Goal: Information Seeking & Learning: Learn about a topic

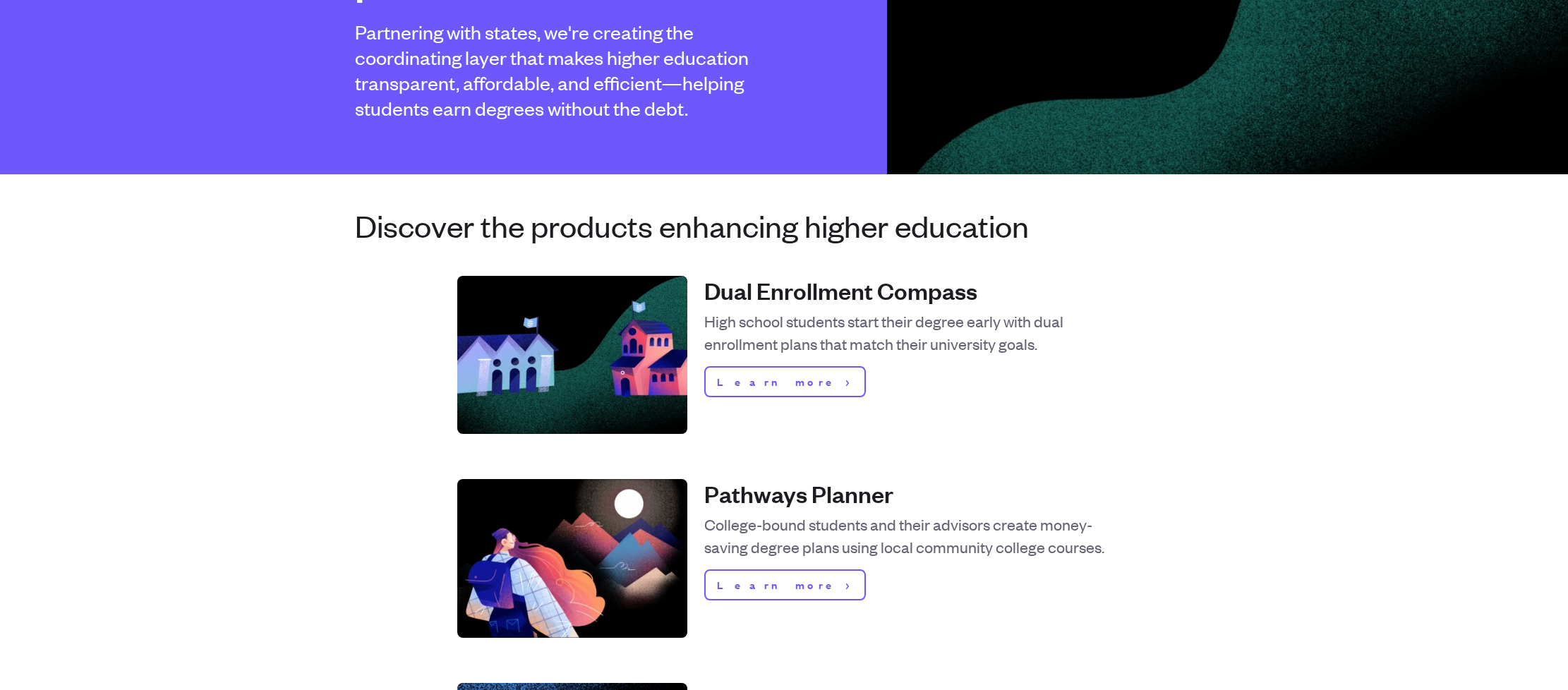
scroll to position [376, 0]
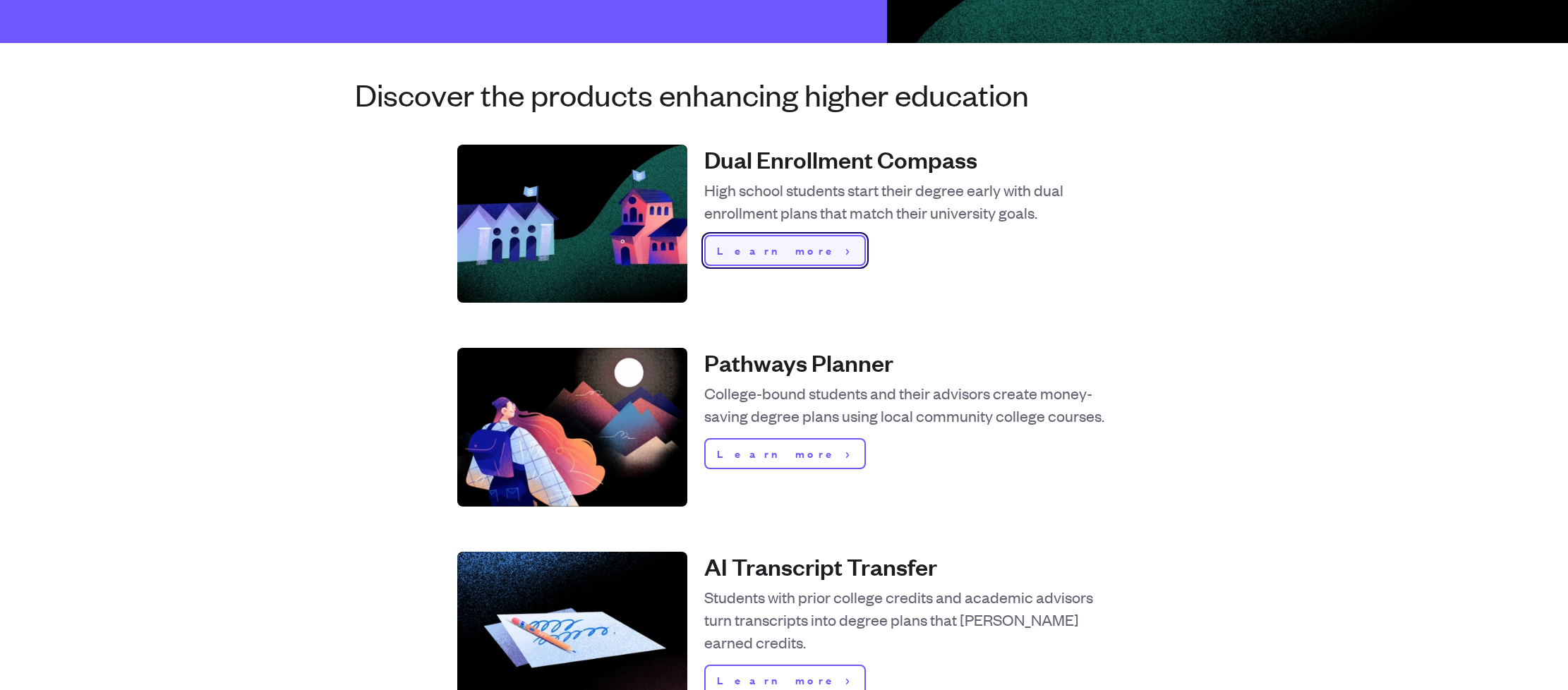
click at [781, 251] on link "Learn more" at bounding box center [785, 250] width 162 height 31
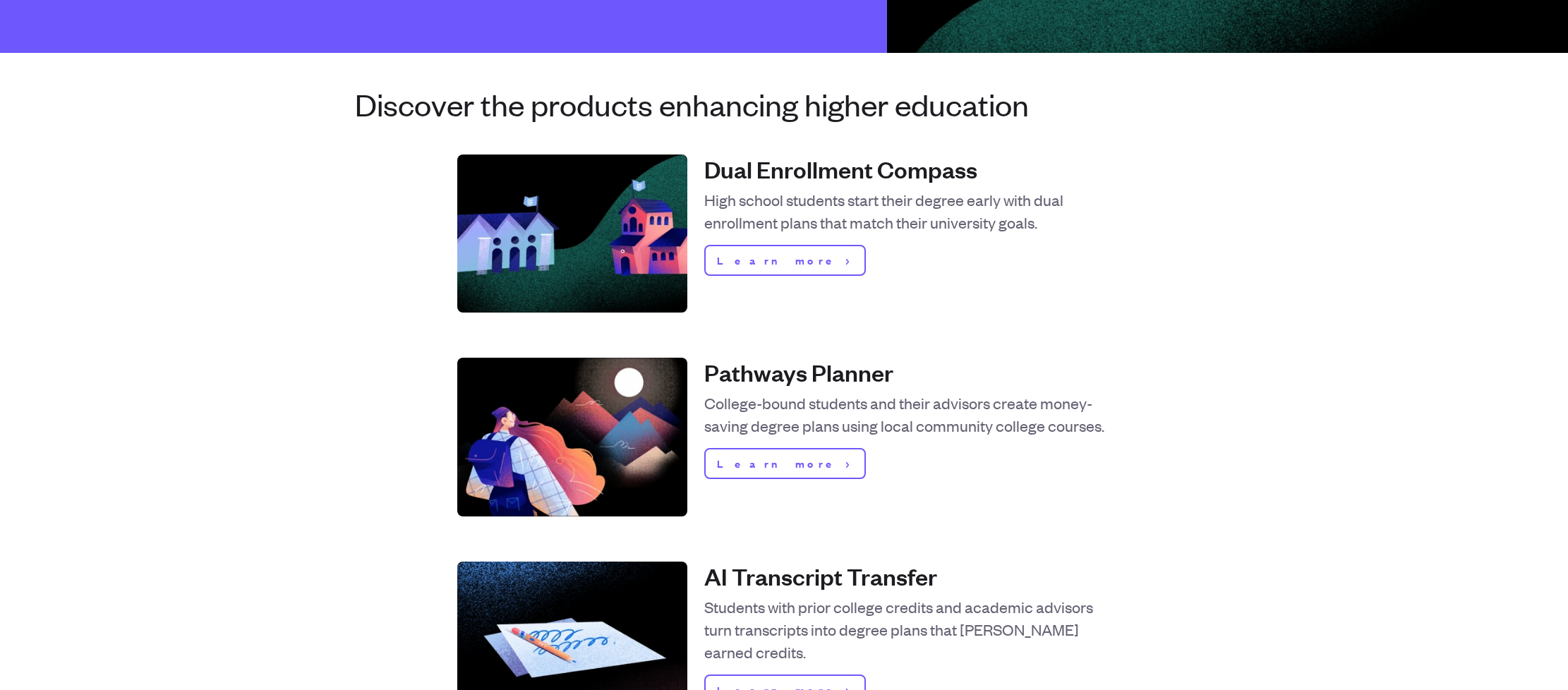
scroll to position [391, 0]
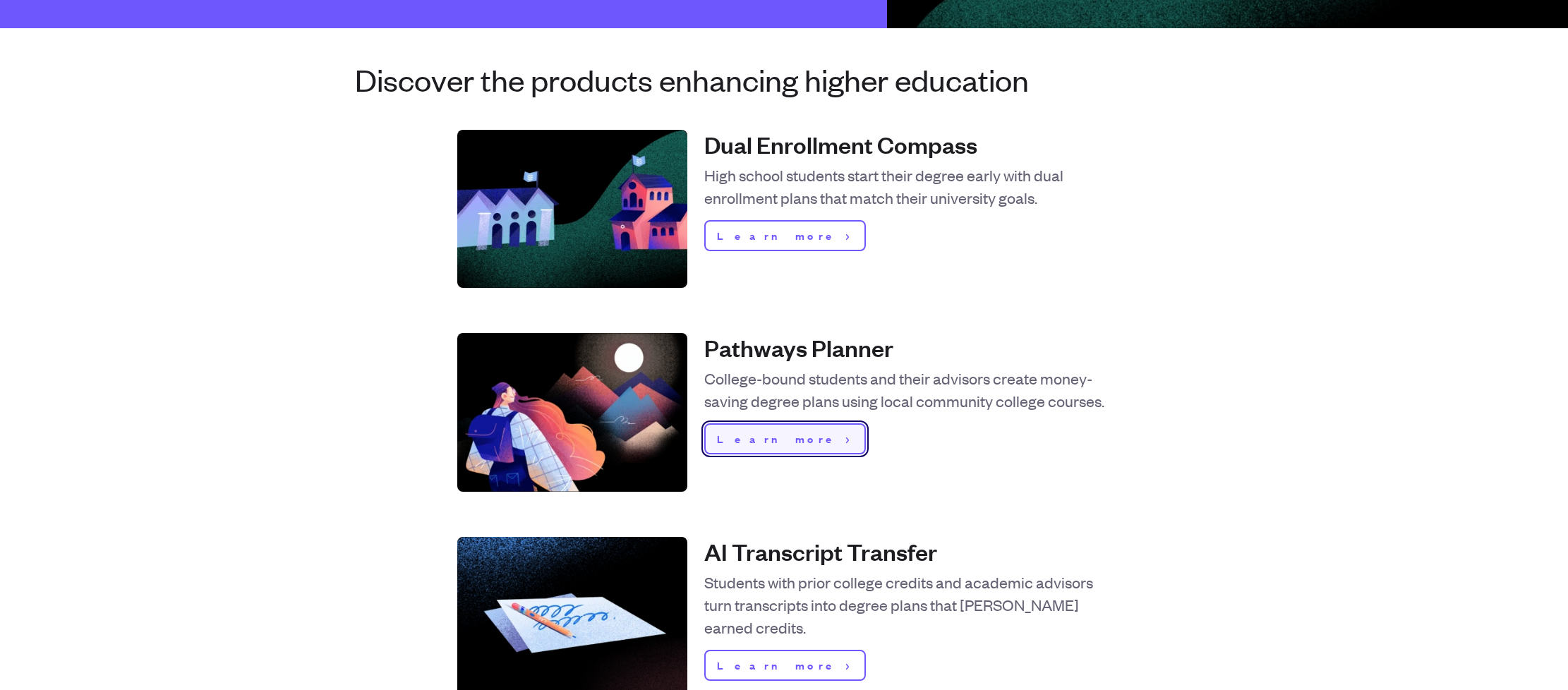
click at [769, 440] on span "Learn more" at bounding box center [779, 439] width 124 height 17
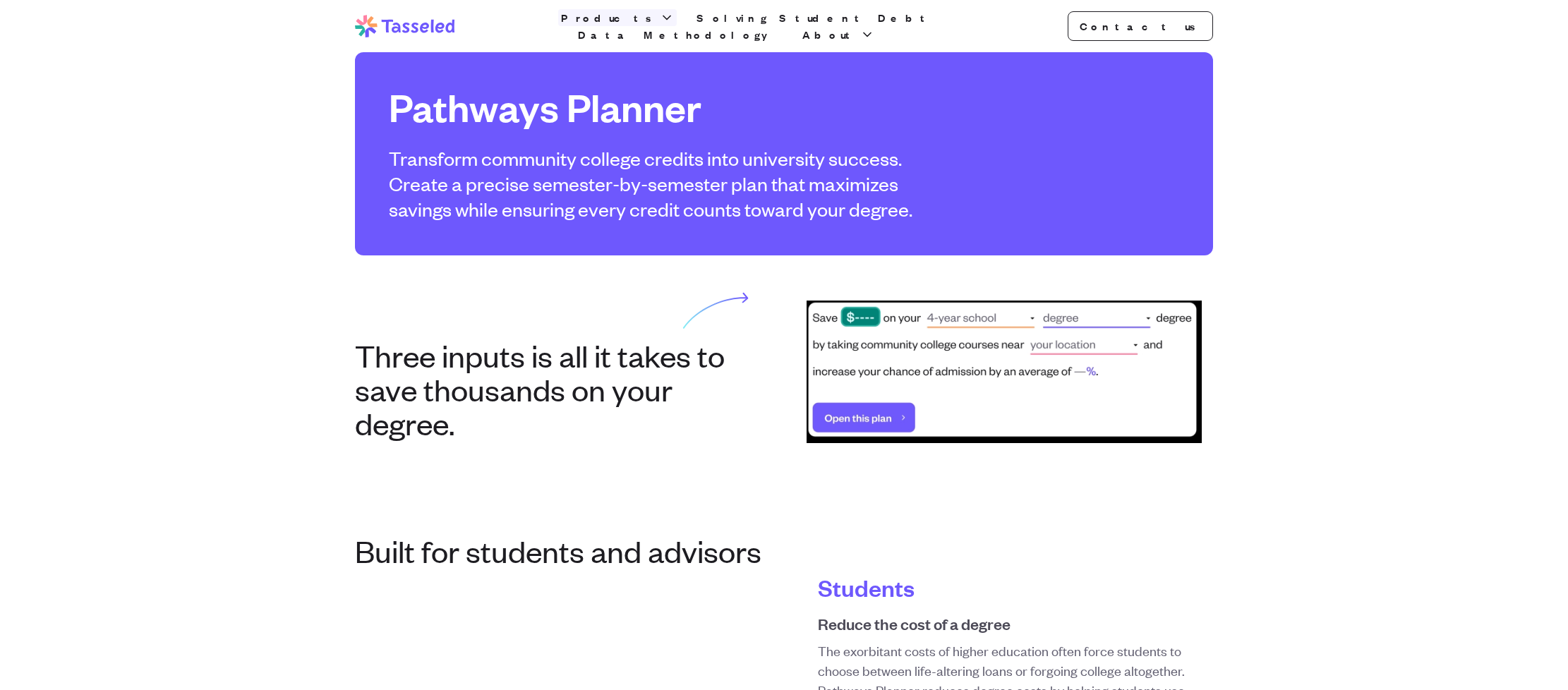
click at [660, 24] on icon "button" at bounding box center [667, 18] width 14 height 14
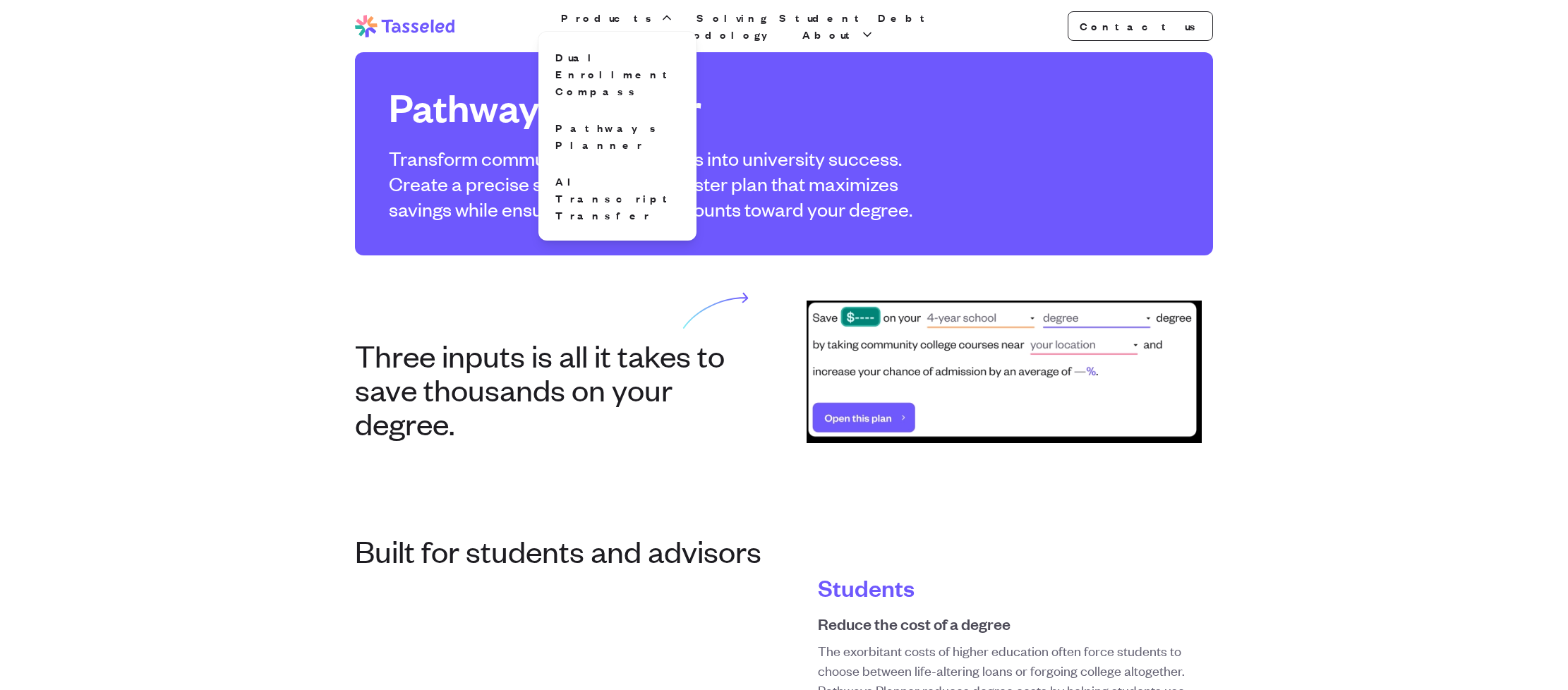
click at [884, 414] on img at bounding box center [1004, 372] width 395 height 142
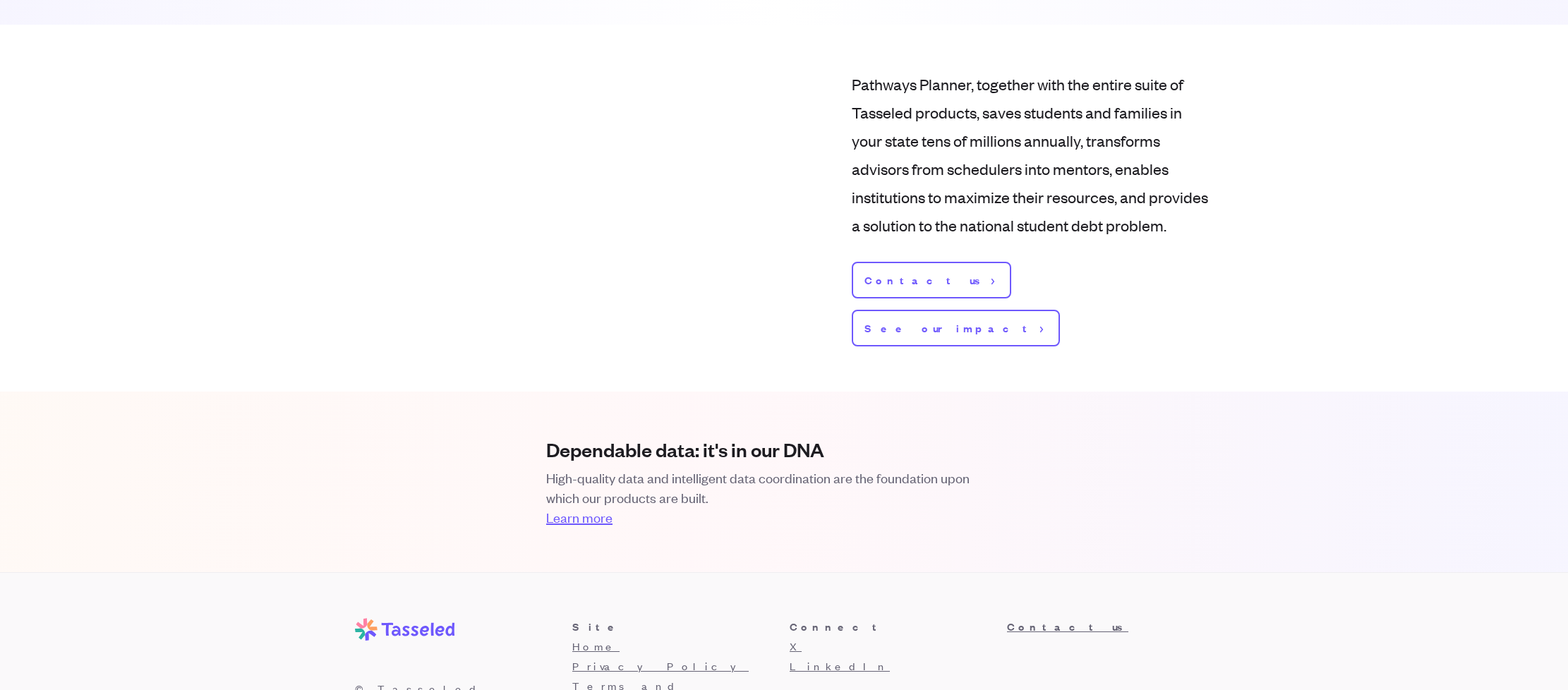
scroll to position [1645, 0]
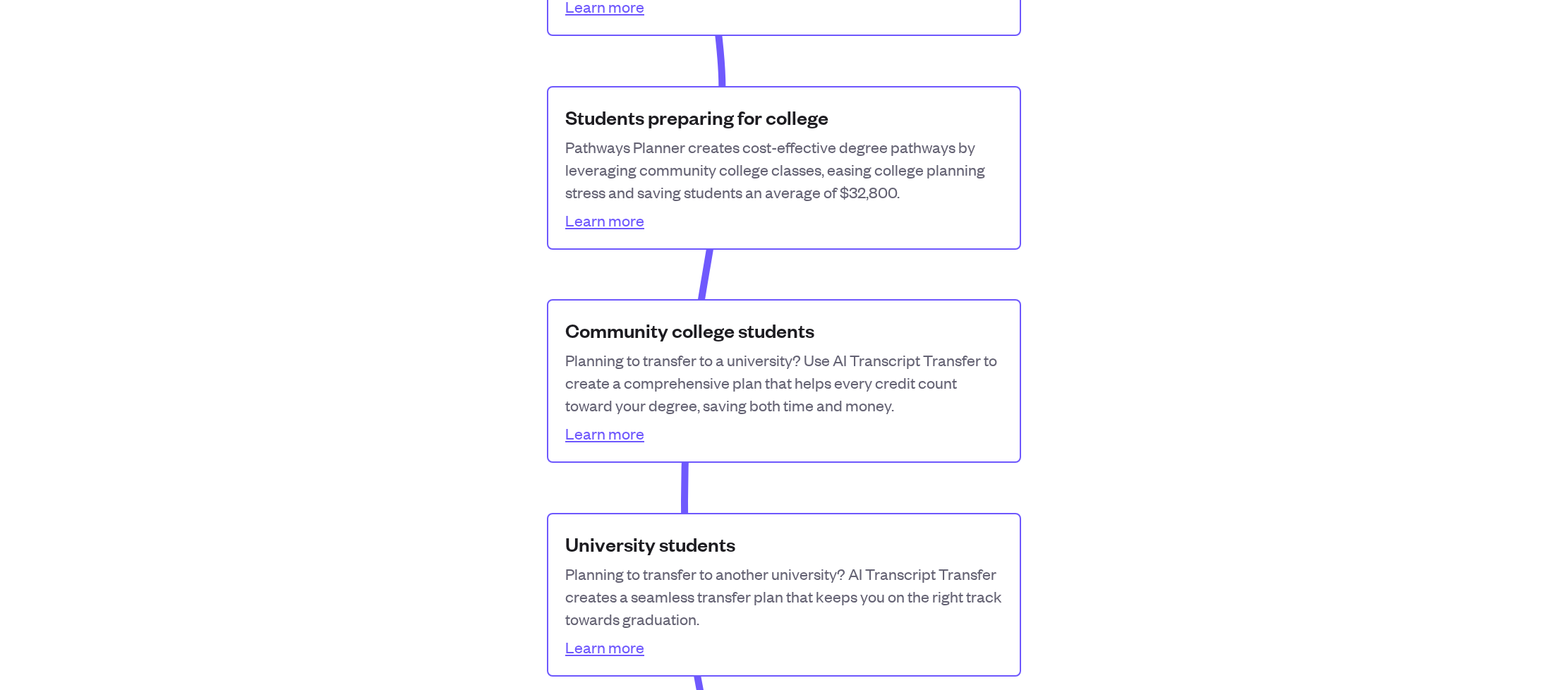
scroll to position [1383, 0]
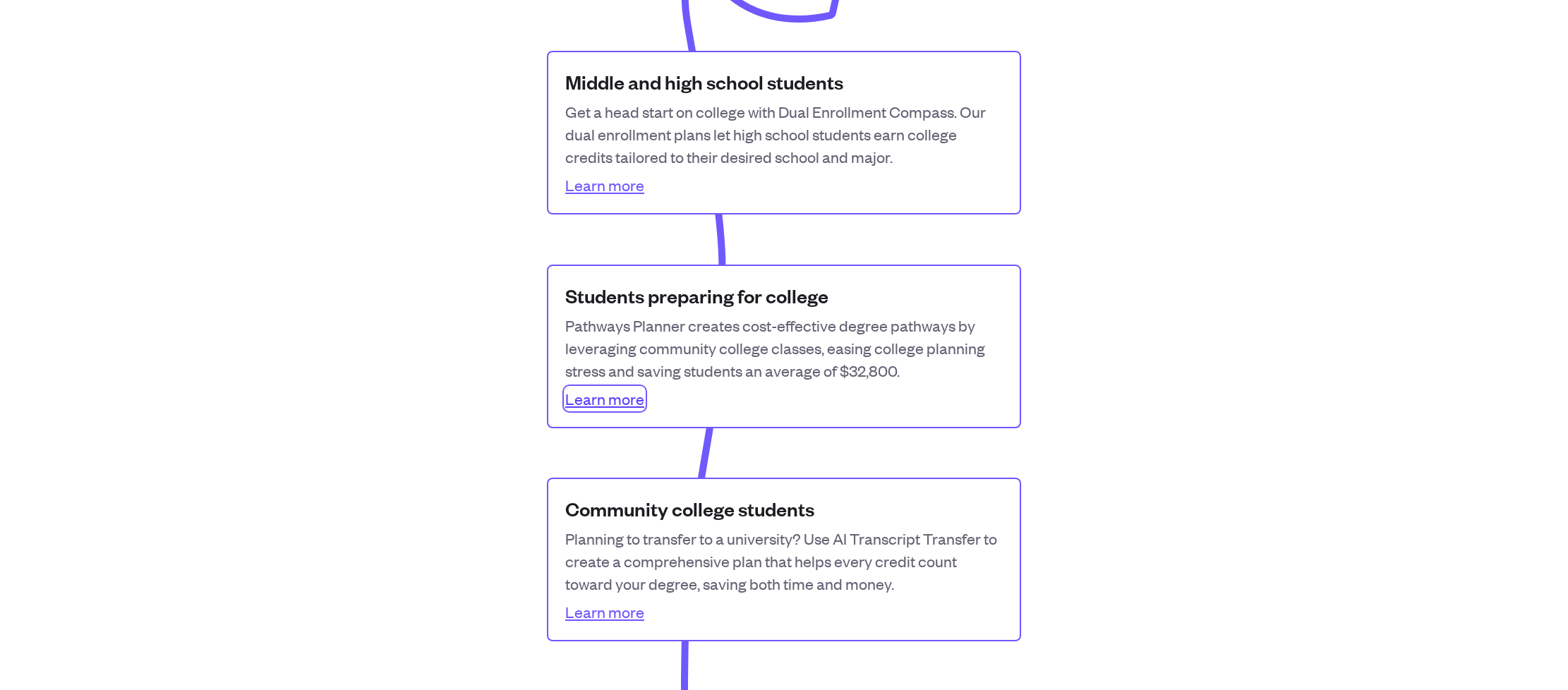
click at [617, 401] on link "Learn more" at bounding box center [605, 398] width 79 height 22
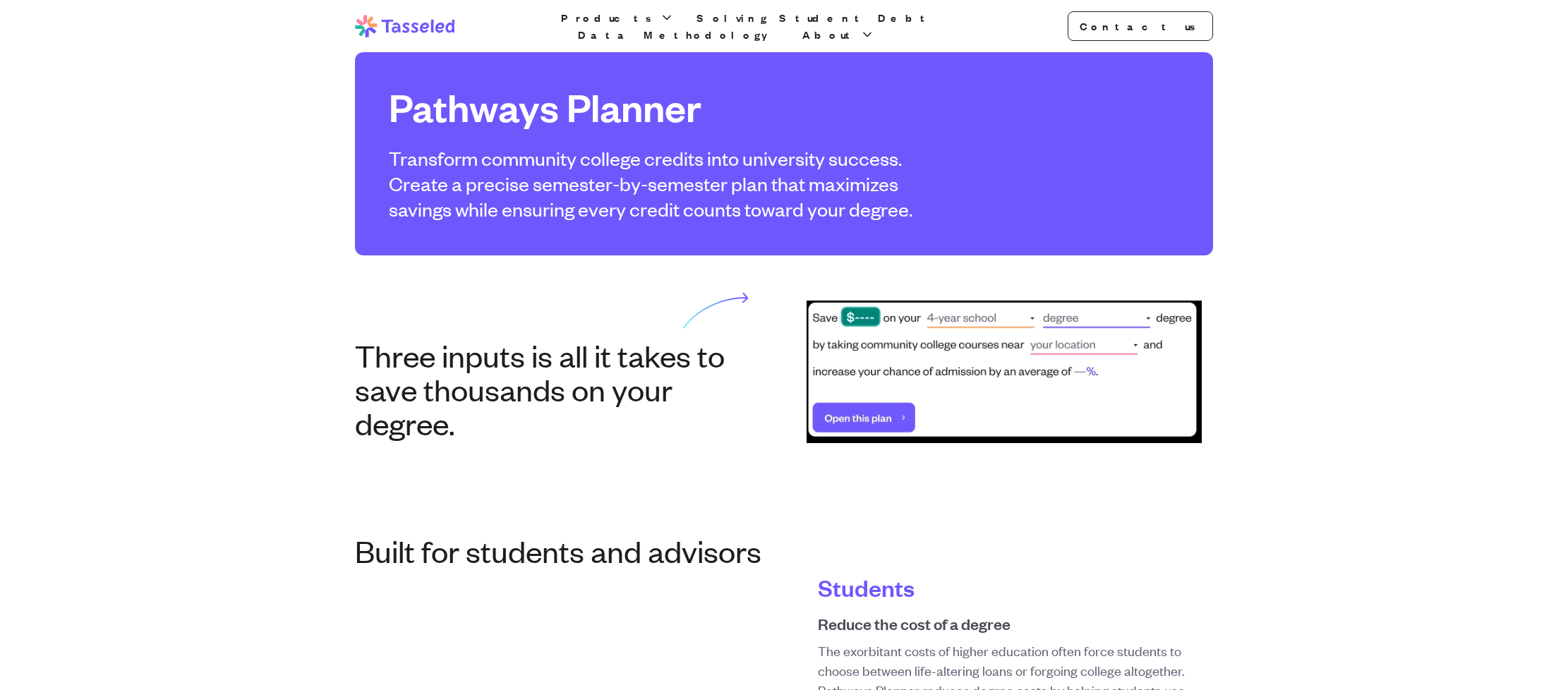
click at [908, 415] on img at bounding box center [1004, 372] width 395 height 142
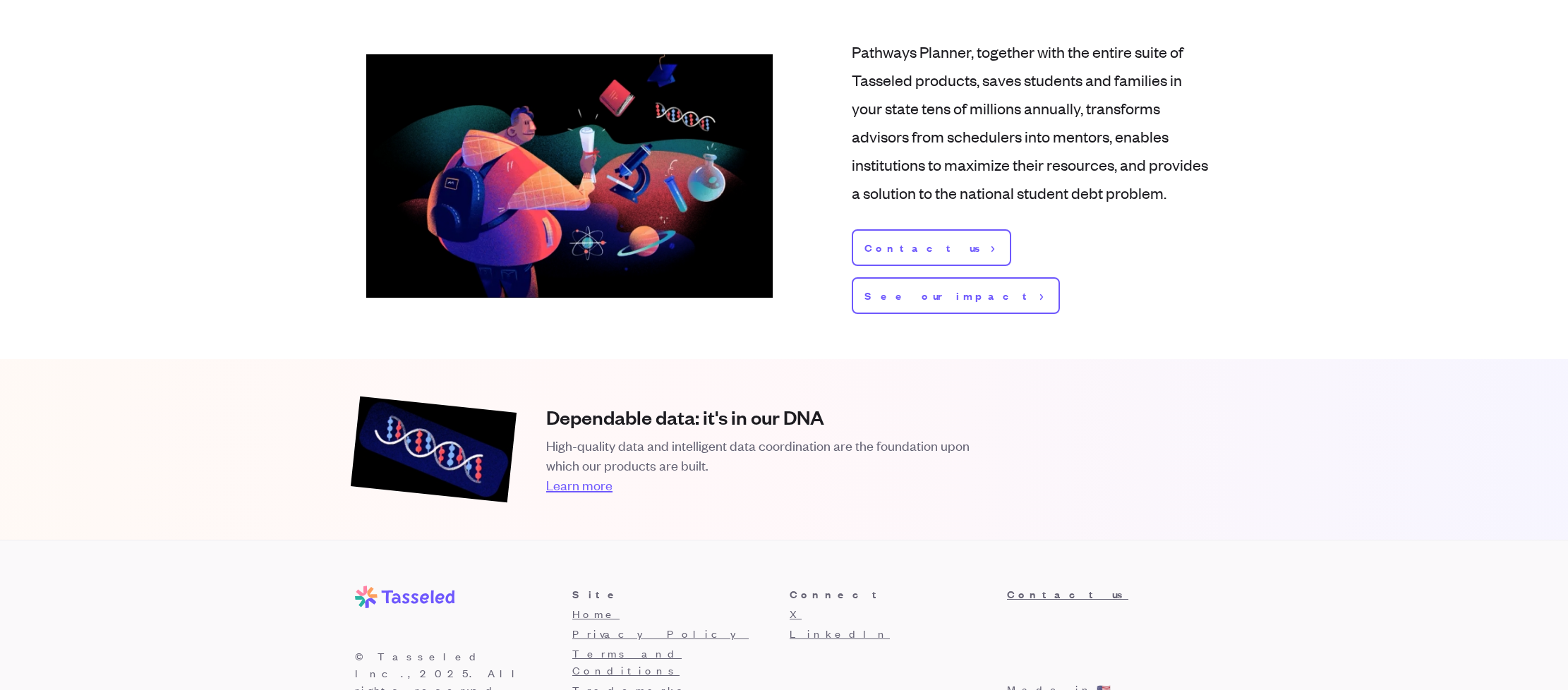
scroll to position [1687, 0]
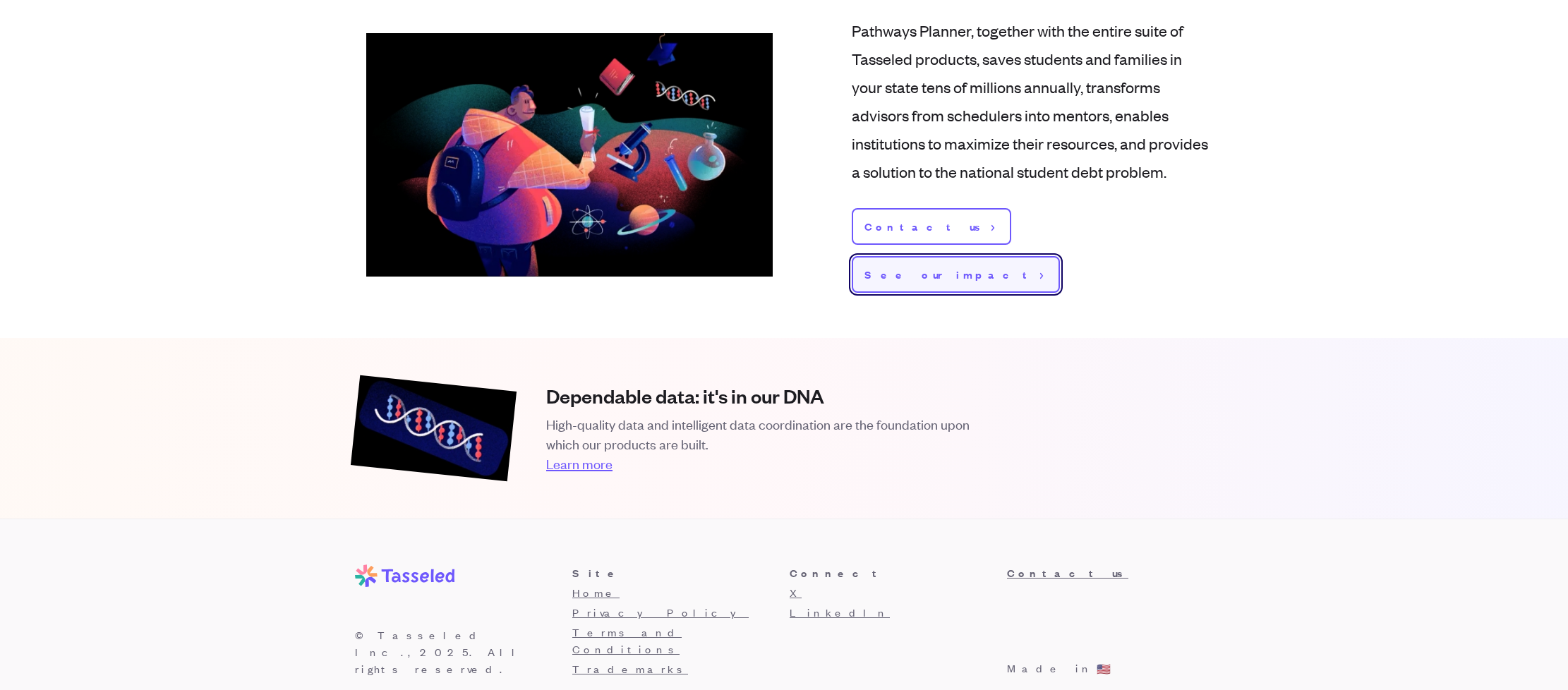
click at [1015, 266] on span "See our impact" at bounding box center [949, 275] width 170 height 17
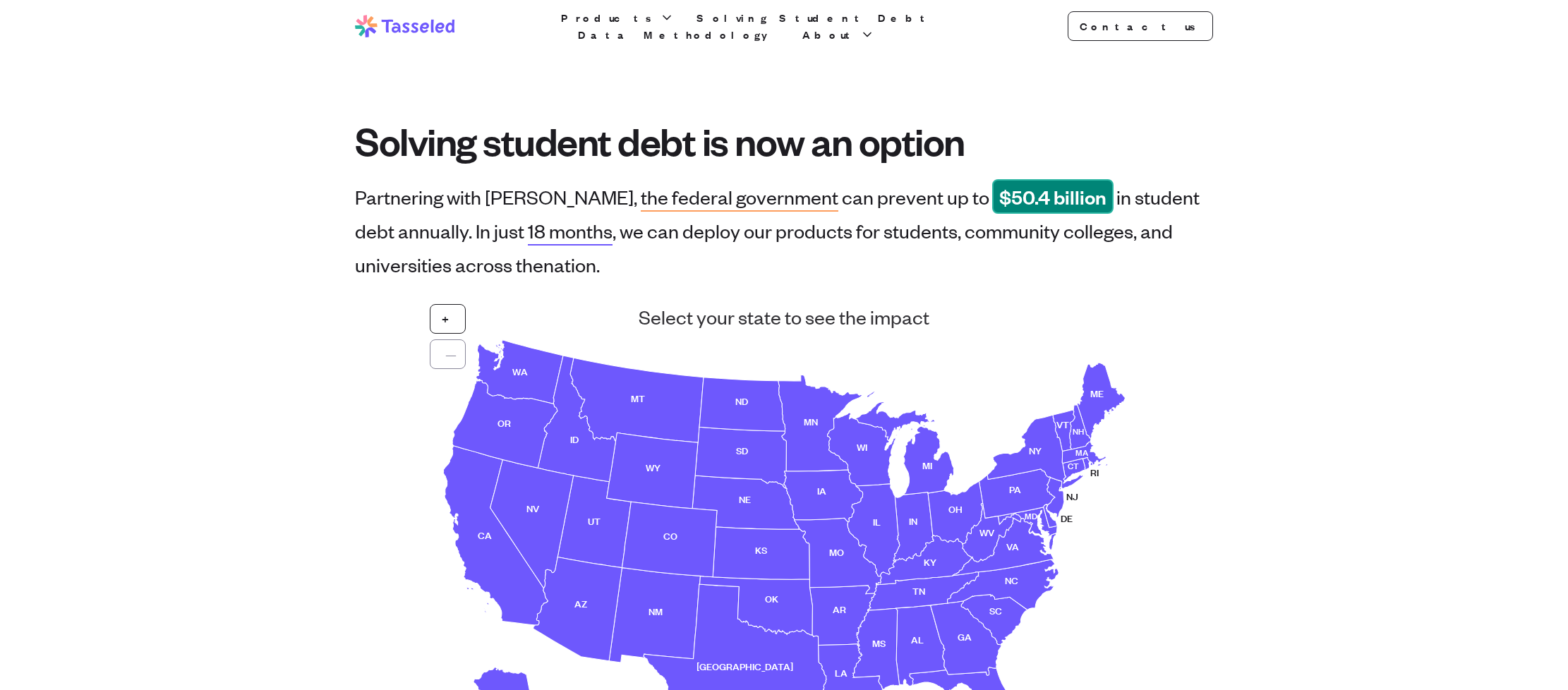
click at [710, 204] on span "the federal government" at bounding box center [740, 196] width 198 height 24
click at [1075, 471] on use at bounding box center [1074, 469] width 22 height 22
